Goal: Task Accomplishment & Management: Use online tool/utility

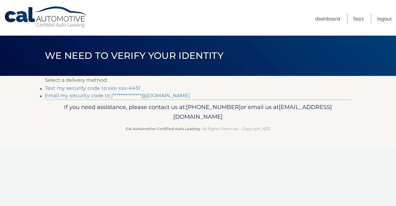
click at [90, 86] on link "Text my security code to xxx-xxx-4451" at bounding box center [93, 88] width 96 height 6
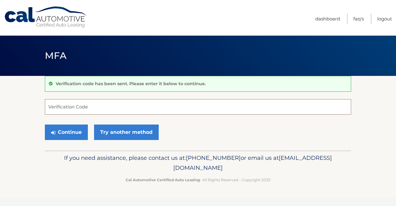
click at [70, 107] on input "Verification Code" at bounding box center [198, 106] width 307 height 15
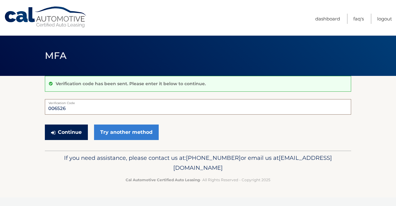
type input "006526"
click at [77, 134] on button "Continue" at bounding box center [66, 132] width 43 height 15
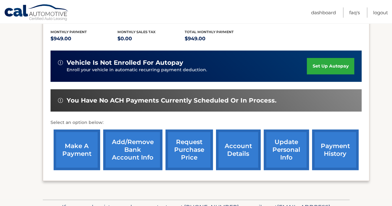
scroll to position [126, 0]
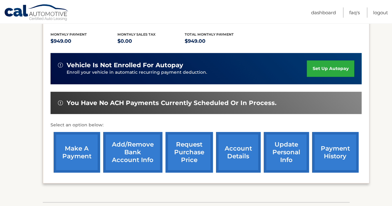
click at [71, 158] on link "make a payment" at bounding box center [77, 152] width 46 height 41
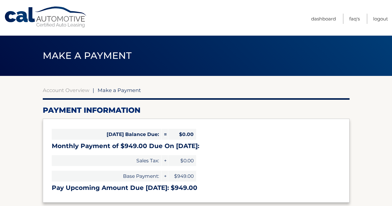
select select "OGY3MDI3MWYtODRmMC00NjQyLThmZTctYTk3OWIxMTJkMTA5"
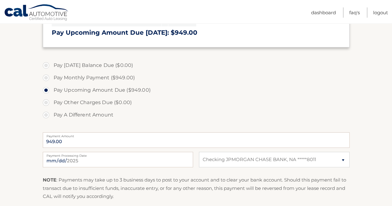
scroll to position [152, 0]
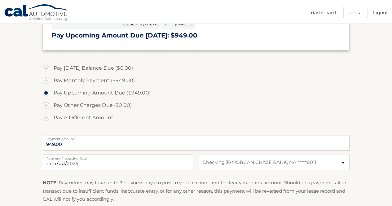
click at [154, 164] on input "2025-09-11" at bounding box center [118, 162] width 150 height 15
type input "2025-09-17"
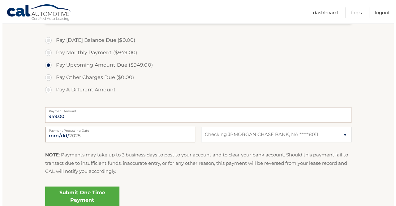
scroll to position [176, 0]
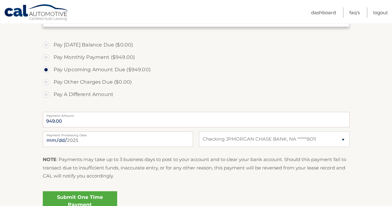
click at [91, 197] on link "Submit One Time Payment" at bounding box center [80, 201] width 74 height 20
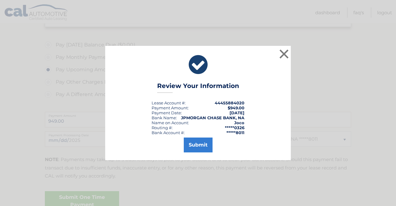
click at [200, 137] on div "Submit" at bounding box center [198, 143] width 170 height 17
click at [200, 143] on button "Submit" at bounding box center [198, 145] width 29 height 15
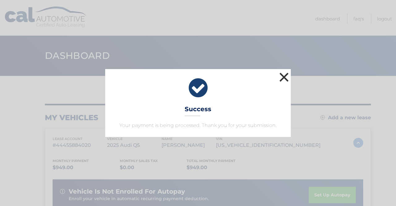
click at [288, 77] on button "×" at bounding box center [284, 77] width 12 height 12
